Goal: Task Accomplishment & Management: Manage account settings

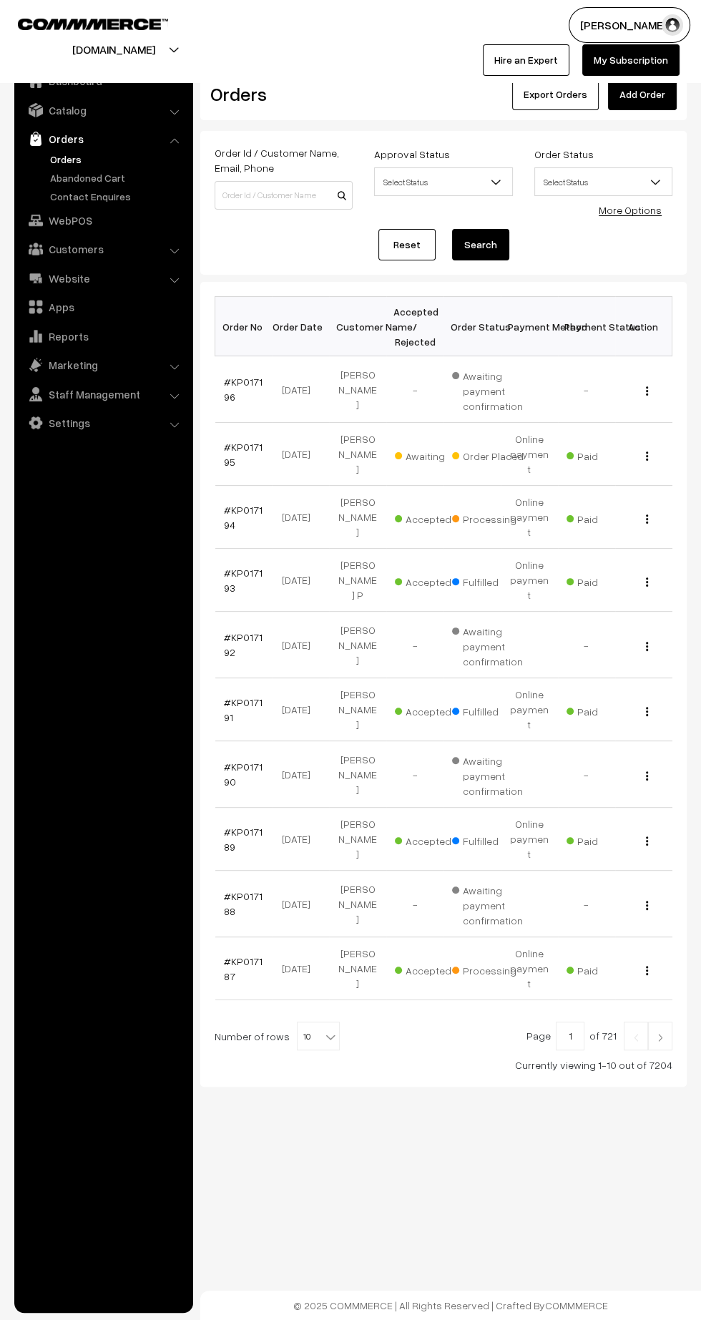
click at [231, 441] on link "#KP017195" at bounding box center [243, 454] width 39 height 27
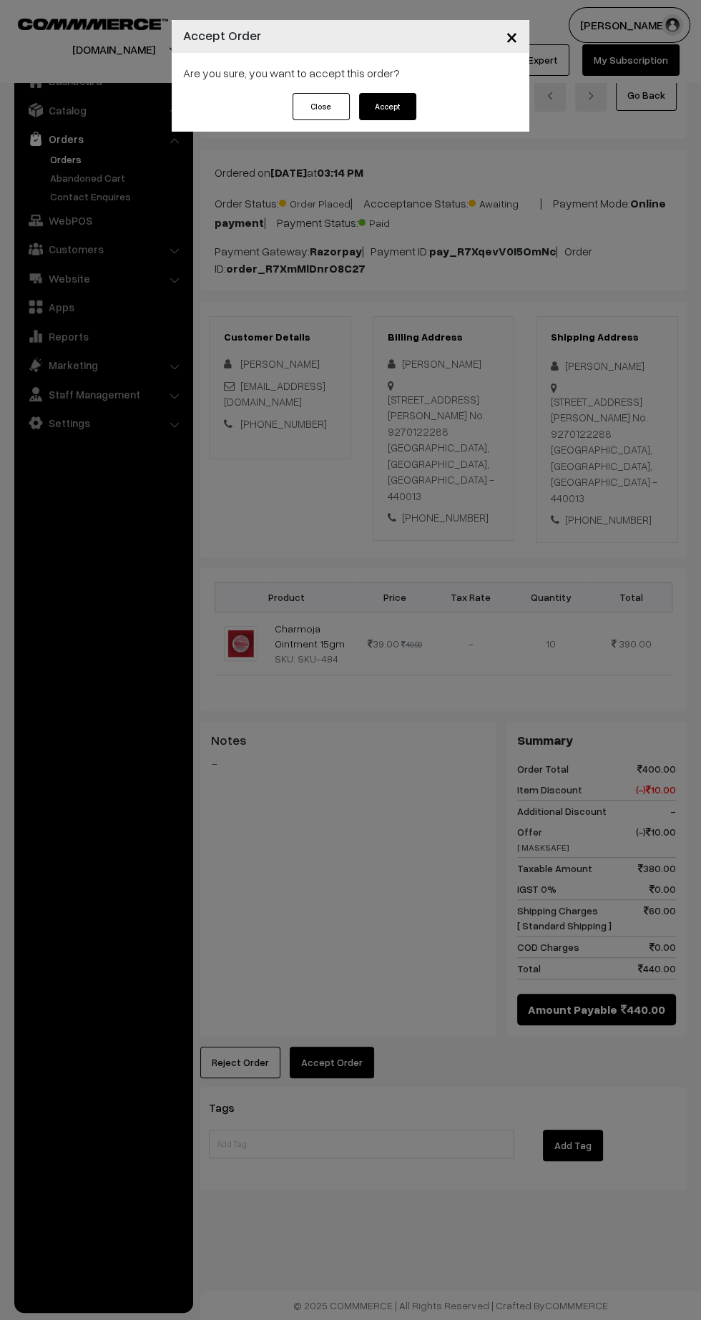
click at [386, 106] on button "Accept" at bounding box center [387, 106] width 57 height 27
click at [401, 112] on button "Confirm" at bounding box center [387, 106] width 57 height 27
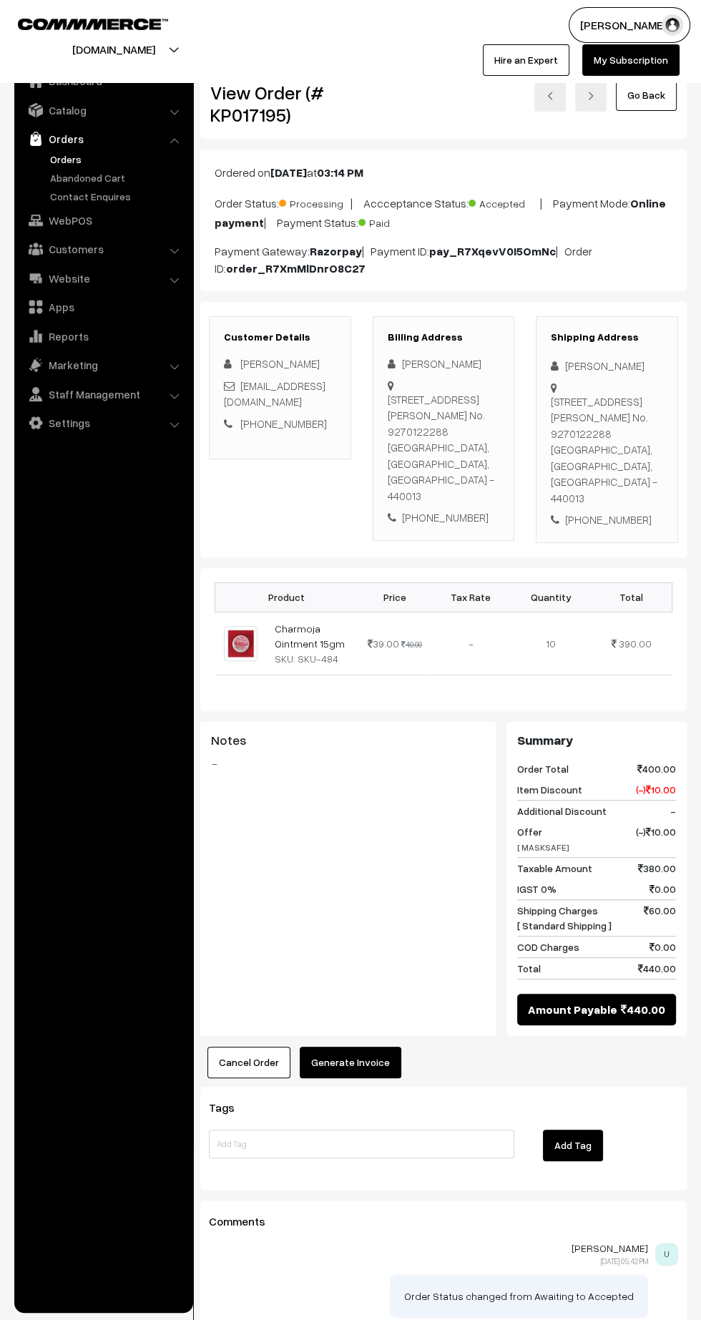
click at [378, 1070] on button "Generate Invoice" at bounding box center [351, 1062] width 102 height 31
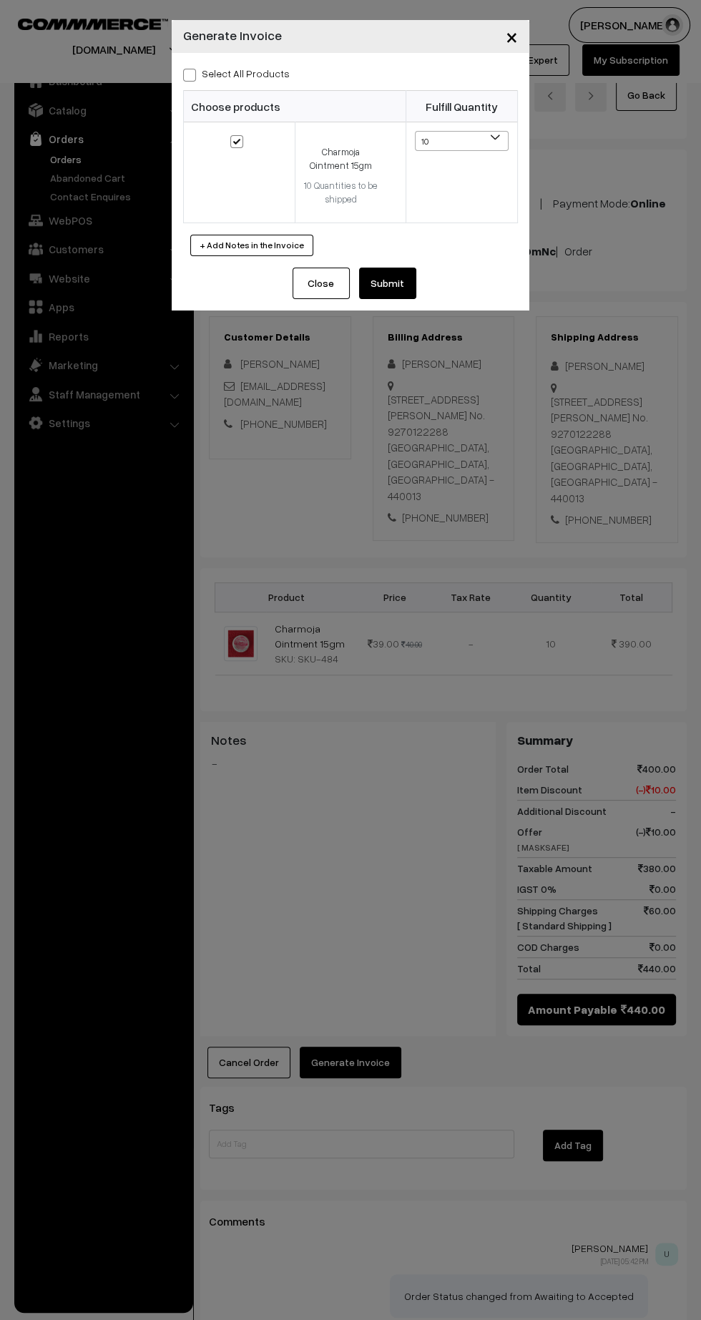
click at [397, 303] on div "Close Submit Back Fulfill Items" at bounding box center [351, 289] width 358 height 43
click at [404, 283] on button "Submit" at bounding box center [387, 283] width 57 height 31
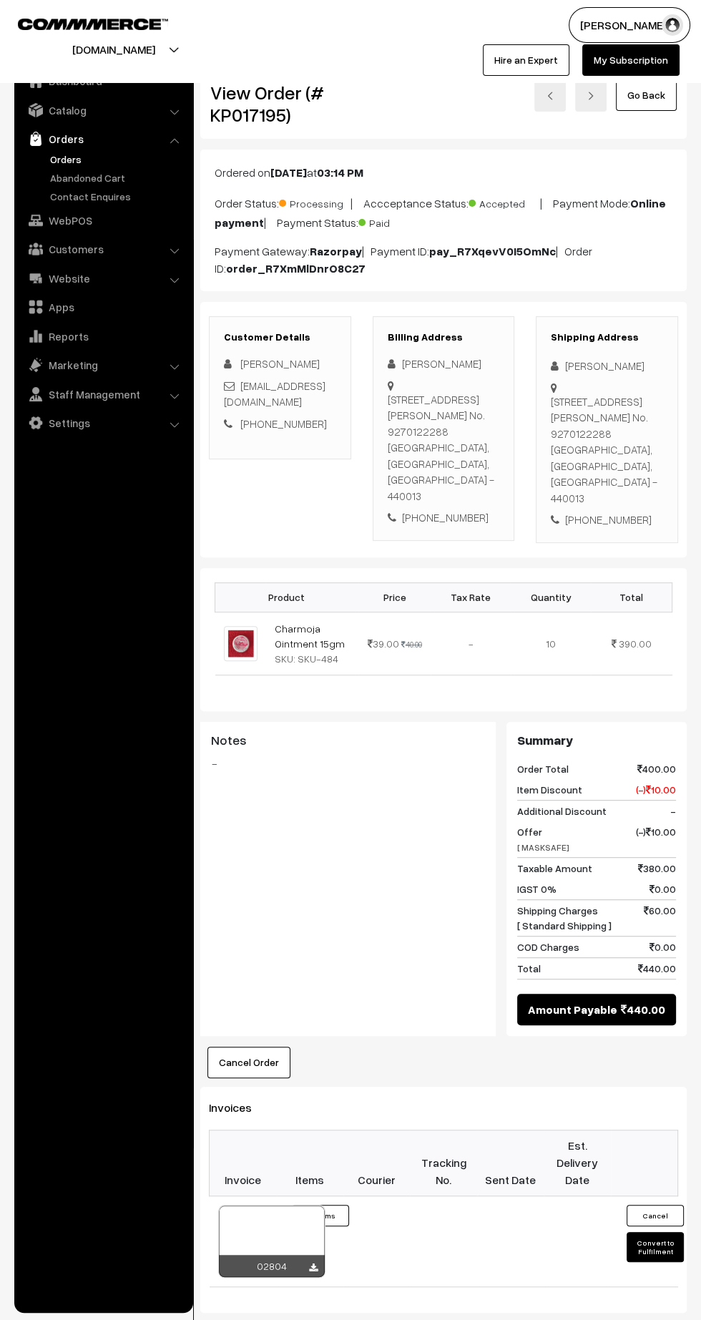
click at [313, 1264] on icon at bounding box center [313, 1268] width 9 height 9
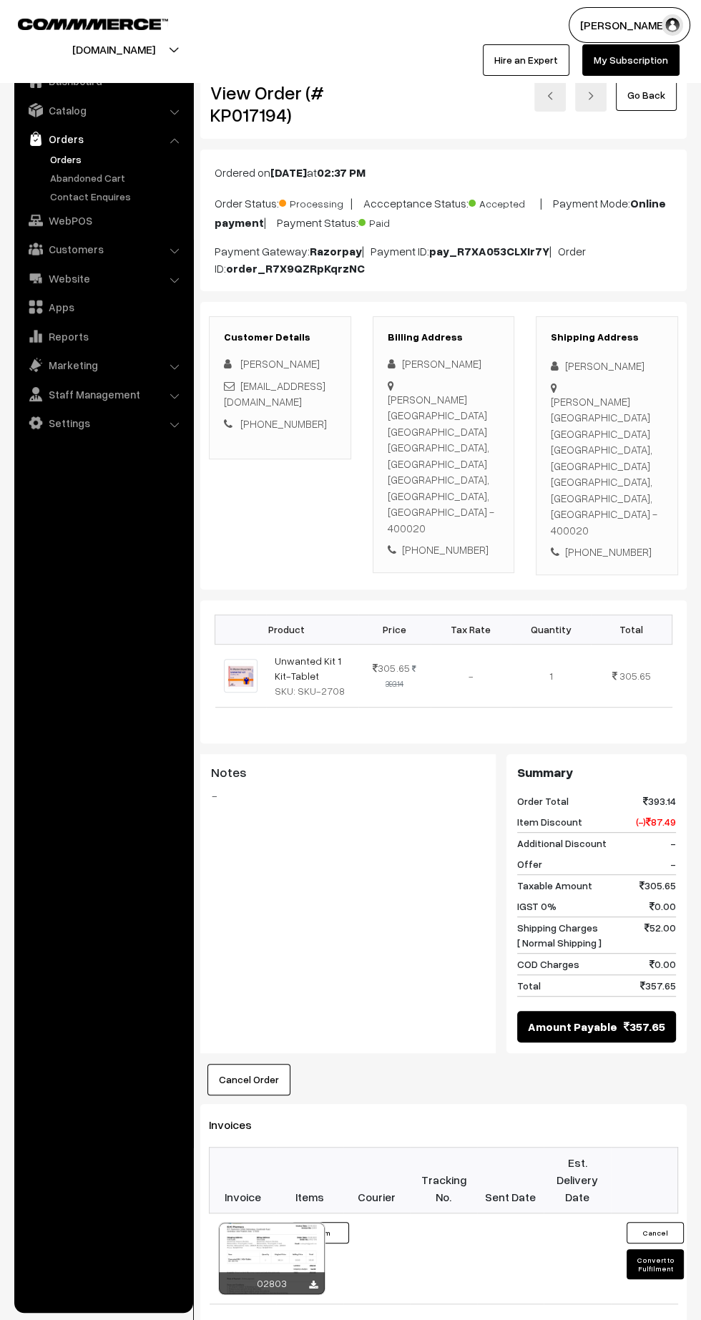
click at [312, 1281] on icon at bounding box center [313, 1285] width 9 height 9
